Goal: Information Seeking & Learning: Check status

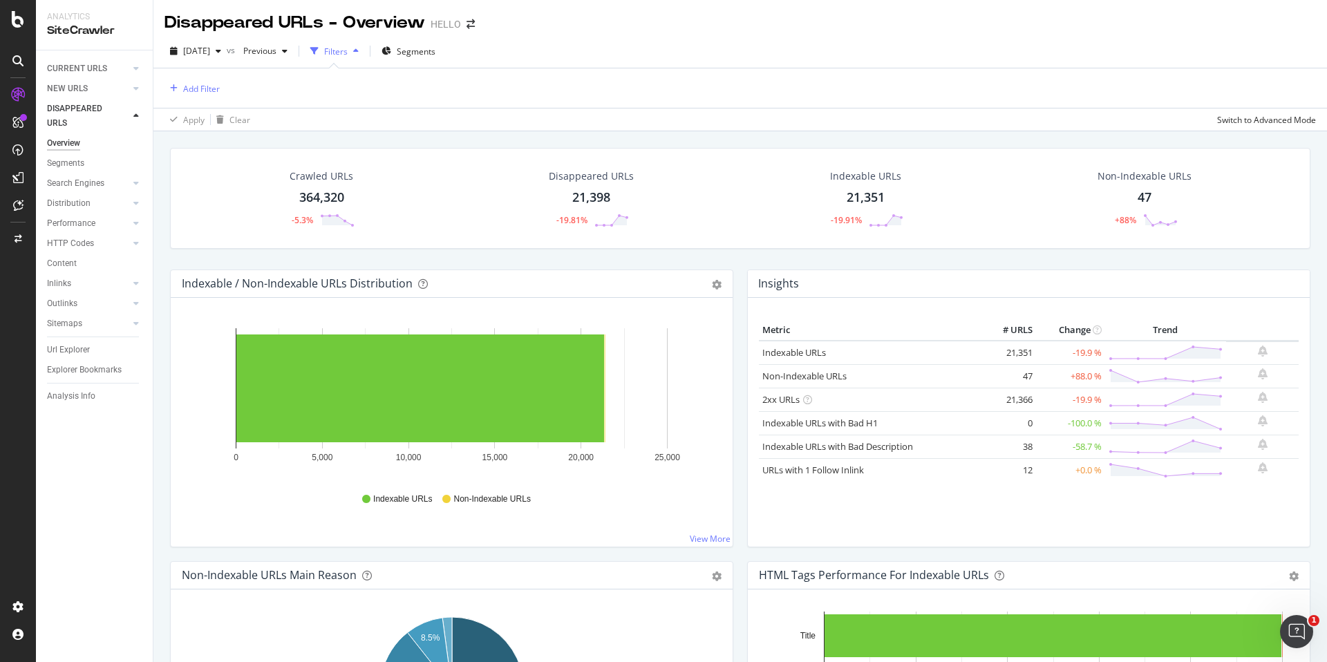
click at [493, 505] on div "Indexable URLs Non-Indexable URLs" at bounding box center [452, 499] width 526 height 31
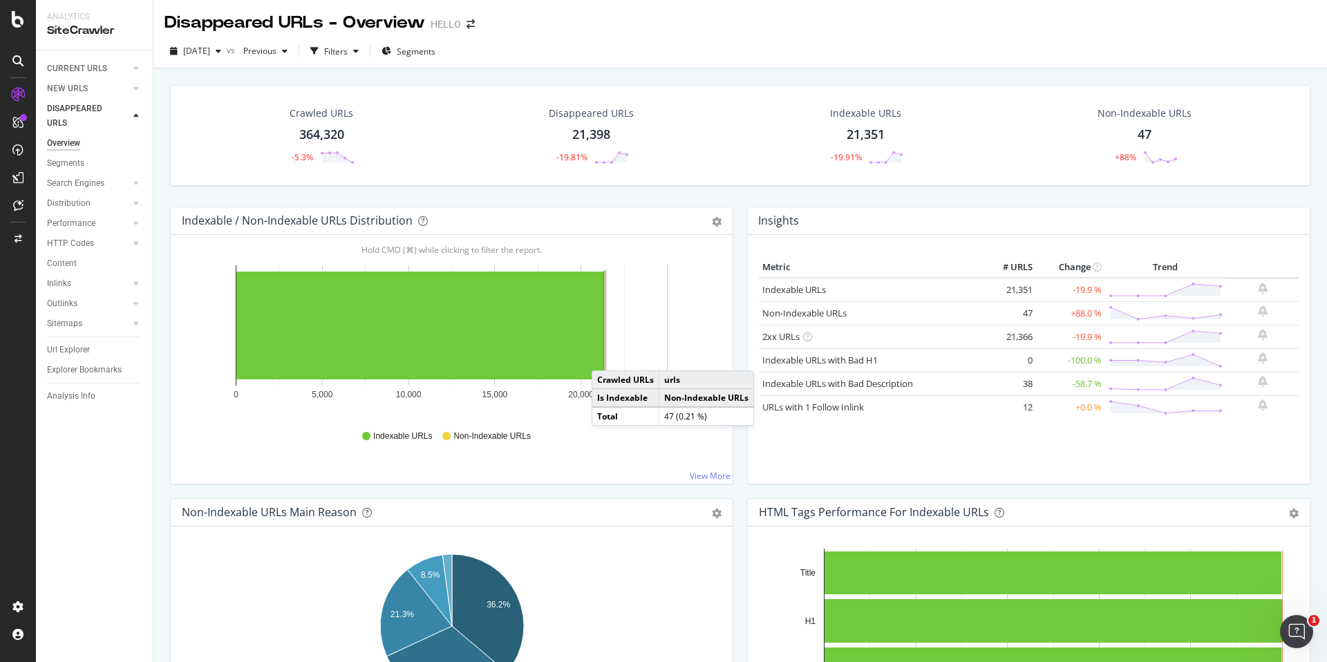
click at [605, 357] on rect "A chart." at bounding box center [604, 325] width 1 height 109
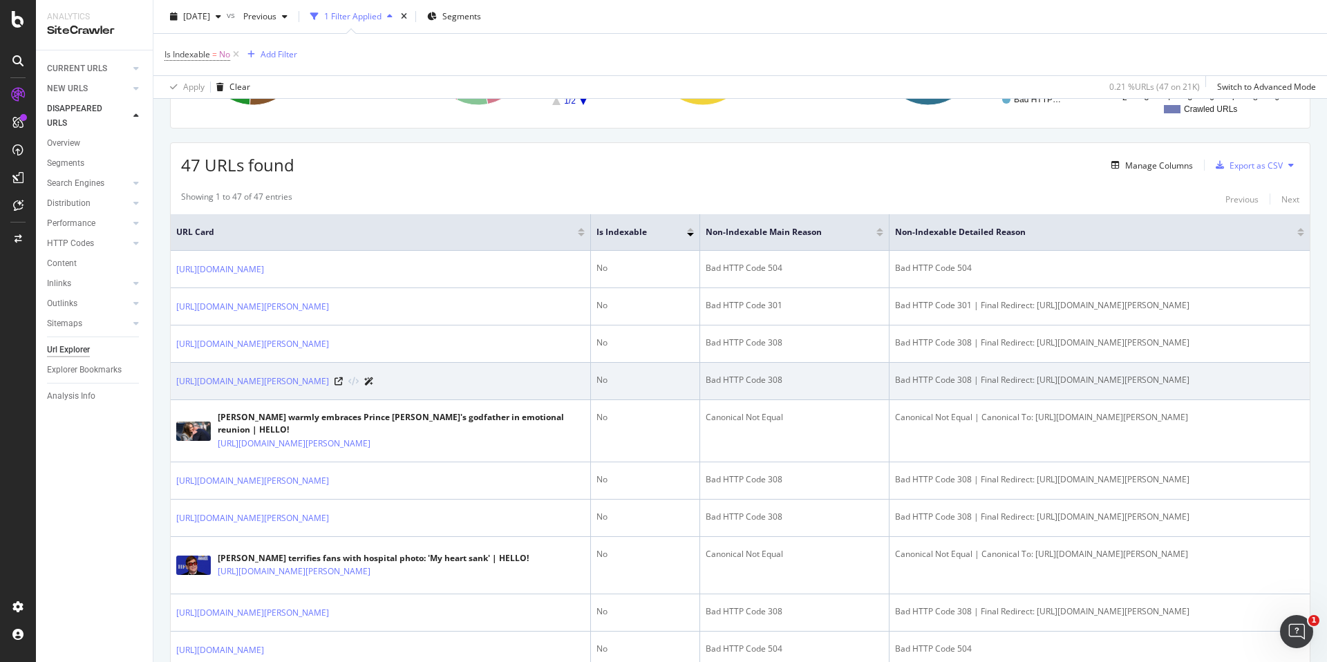
scroll to position [235, 0]
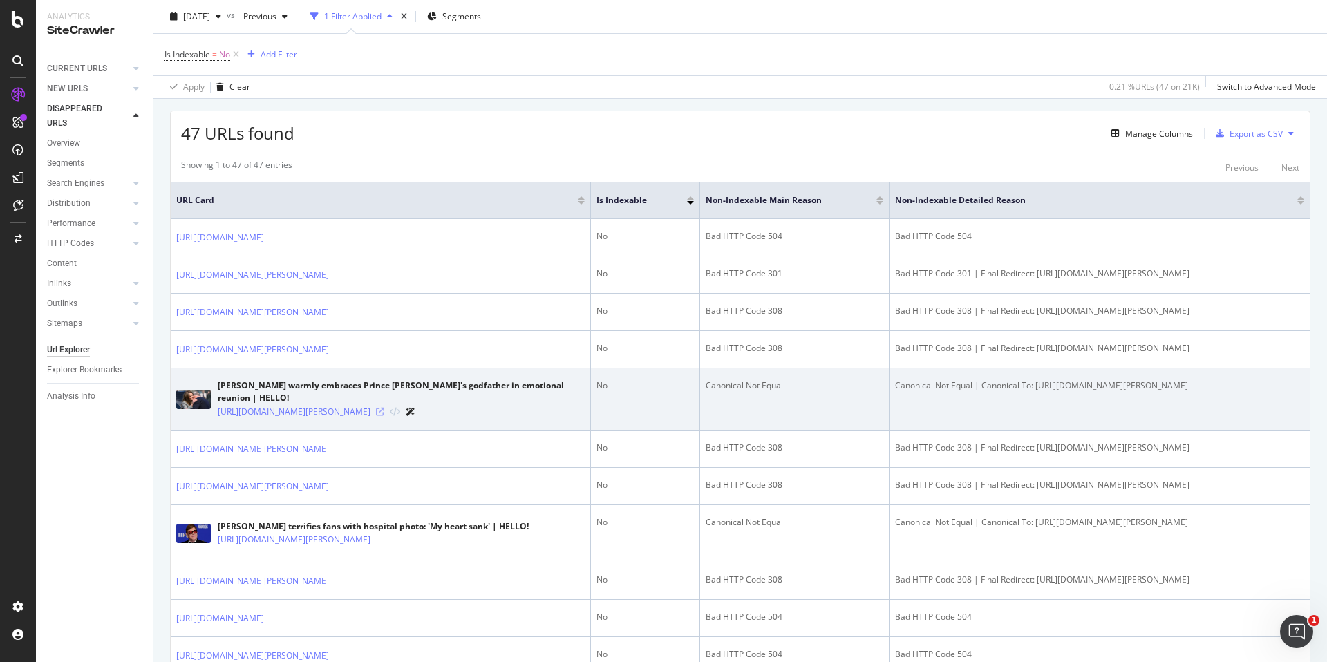
click at [384, 416] on icon at bounding box center [380, 412] width 8 height 8
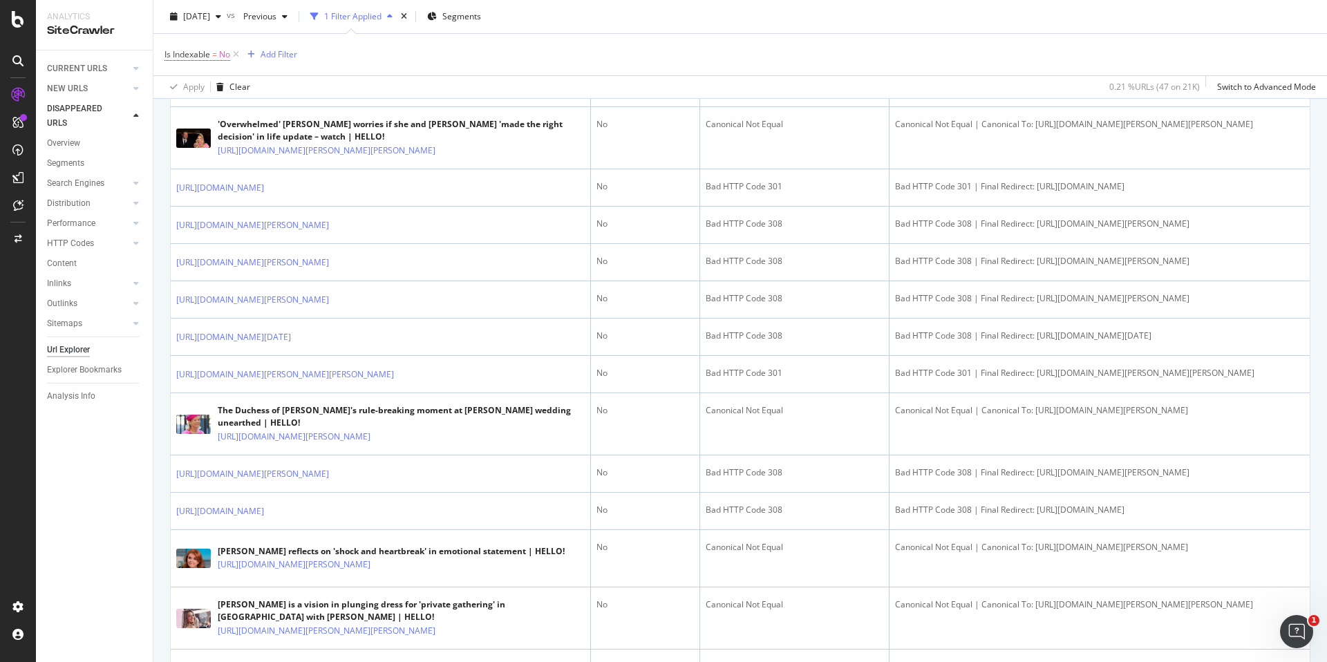
scroll to position [1245, 0]
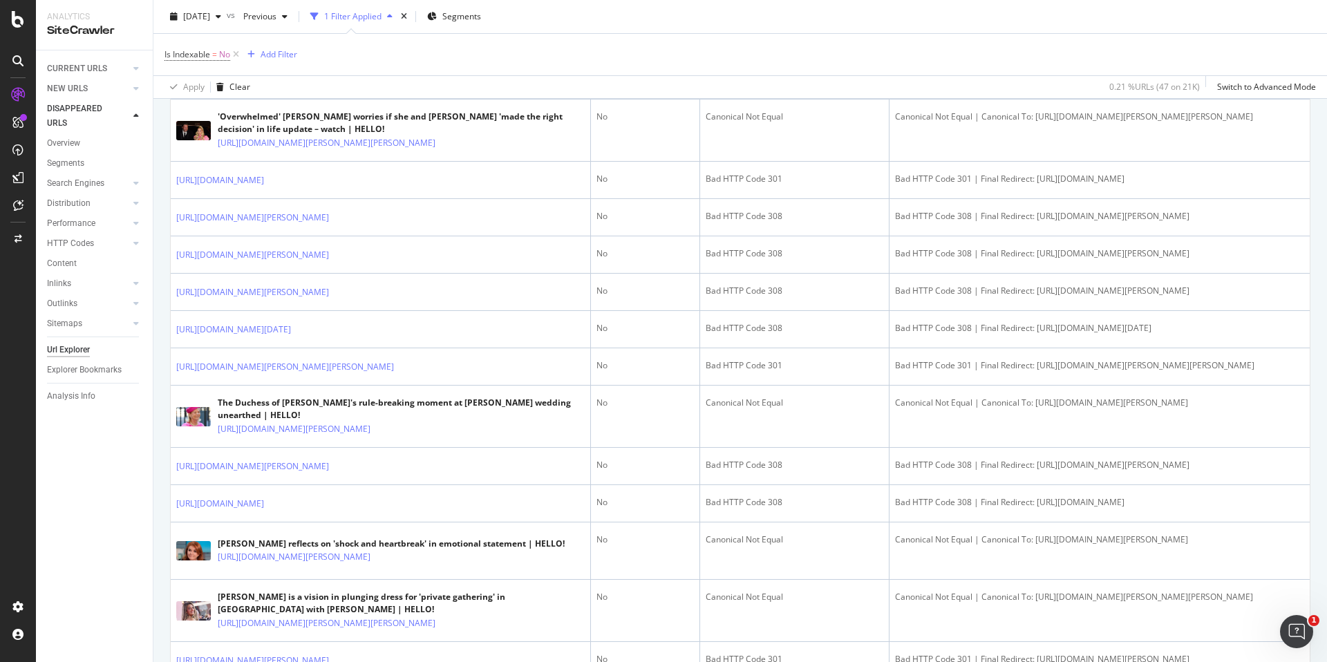
click at [378, 85] on icon at bounding box center [374, 81] width 8 height 8
